Goal: Information Seeking & Learning: Learn about a topic

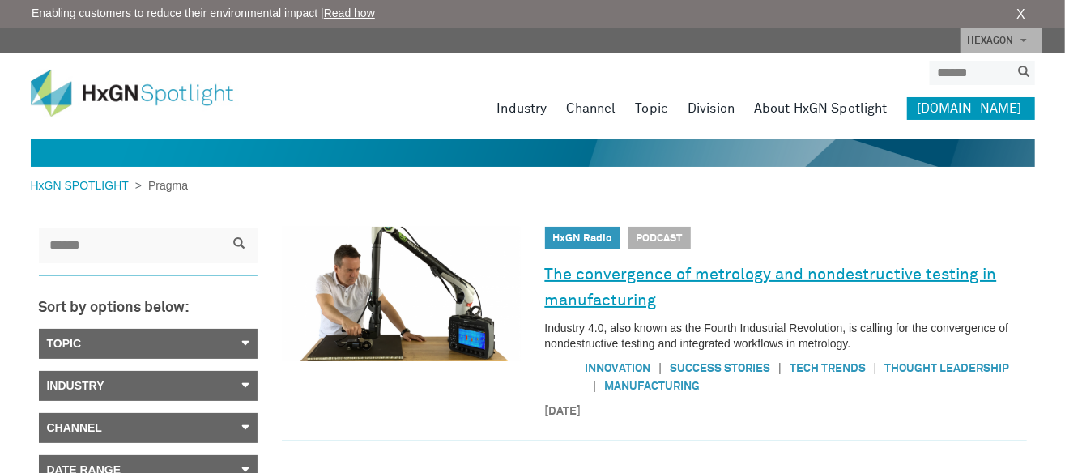
click at [629, 288] on link "The convergence of metrology and nondestructive testing in manufacturing" at bounding box center [786, 287] width 482 height 53
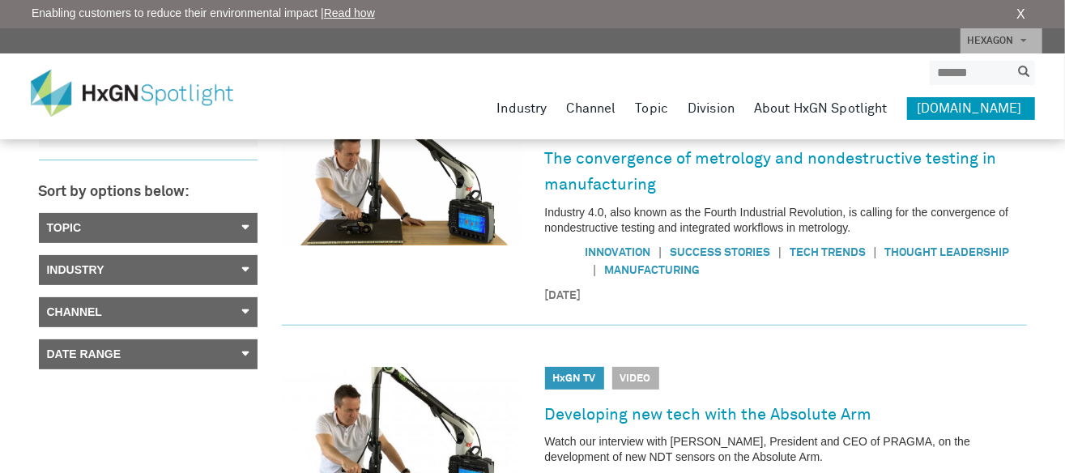
scroll to position [324, 0]
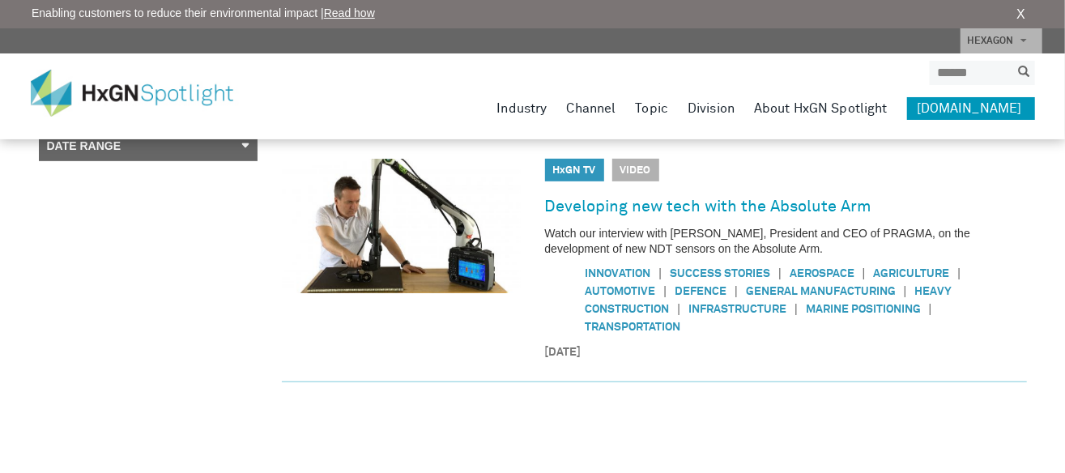
click at [638, 168] on span "Video" at bounding box center [635, 170] width 47 height 23
click at [738, 208] on link "Developing new tech with the Absolute Arm" at bounding box center [708, 206] width 327 height 26
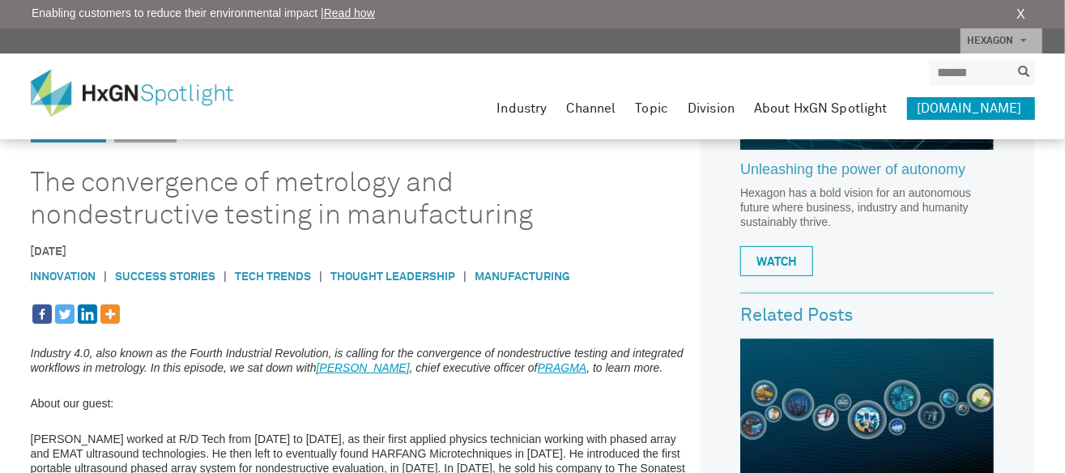
scroll to position [243, 0]
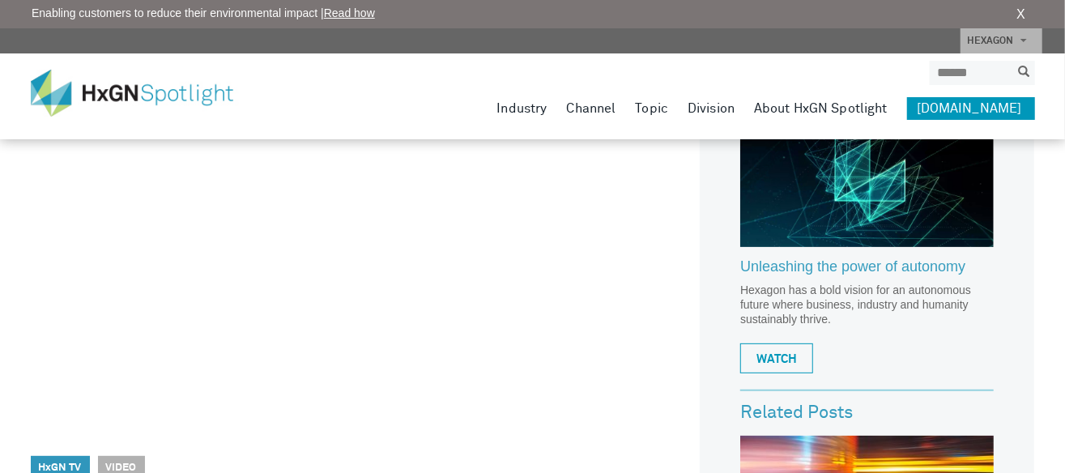
scroll to position [81, 0]
